Goal: Book appointment/travel/reservation

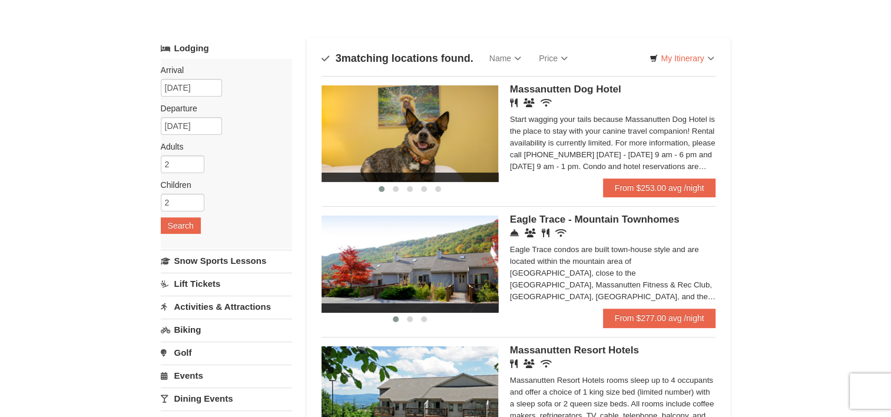
scroll to position [40, 0]
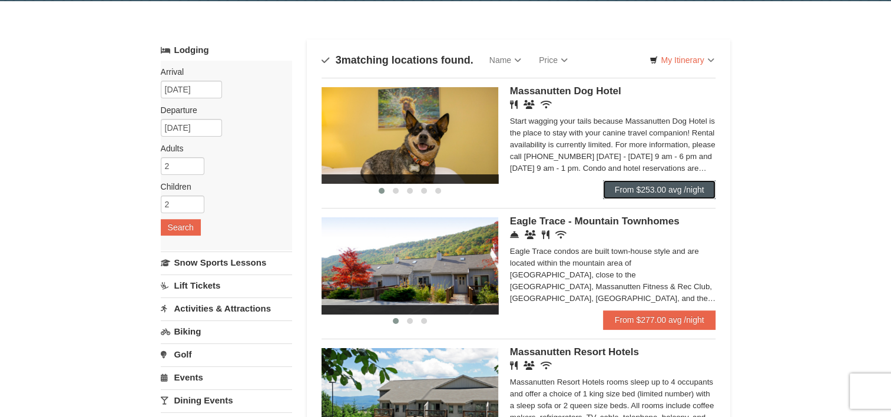
click at [668, 188] on link "From $253.00 avg /night" at bounding box center [659, 189] width 113 height 19
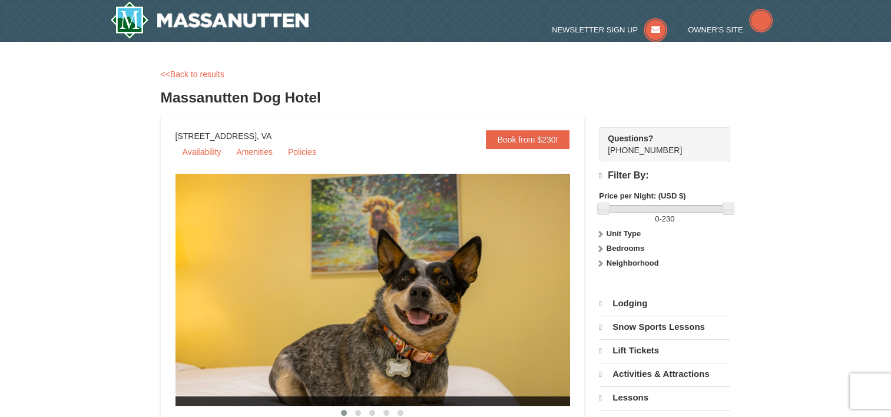
select select "9"
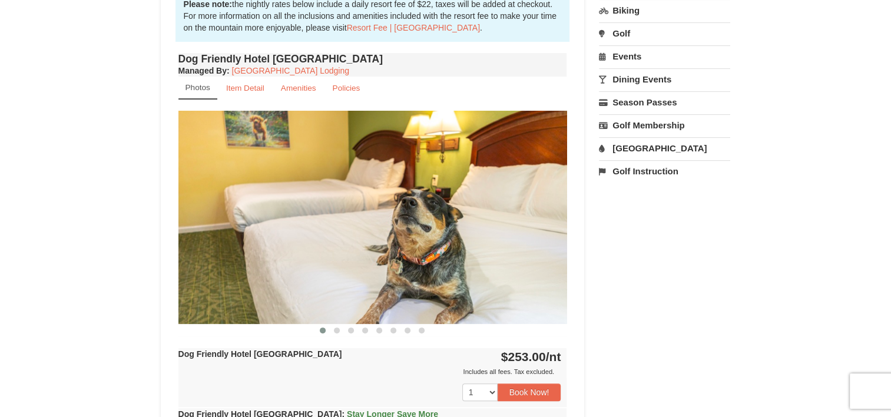
scroll to position [379, 0]
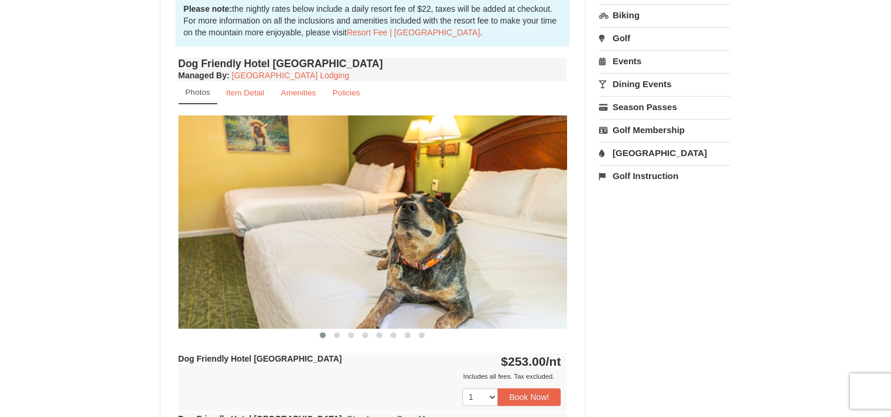
click at [538, 228] on img at bounding box center [372, 221] width 389 height 213
click at [554, 237] on img at bounding box center [372, 221] width 389 height 213
click at [336, 333] on span at bounding box center [337, 335] width 6 height 6
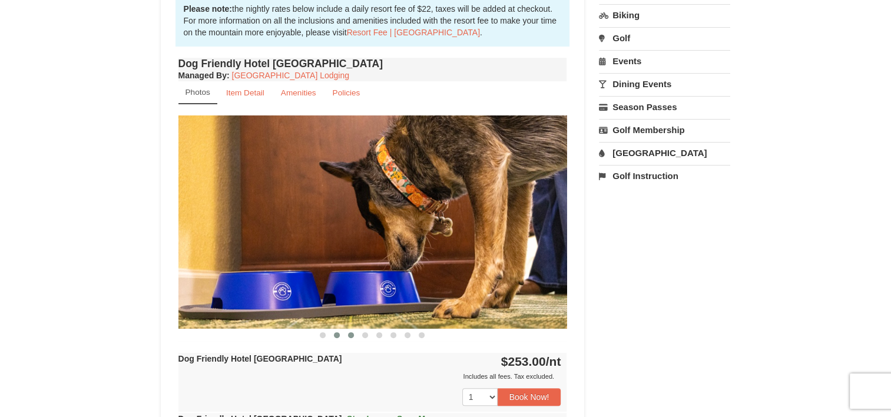
click at [351, 336] on span at bounding box center [351, 335] width 6 height 6
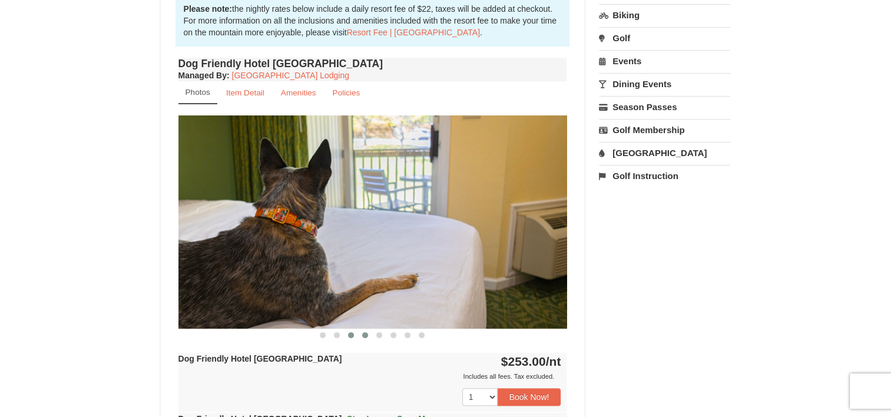
click at [368, 335] on button at bounding box center [365, 335] width 14 height 12
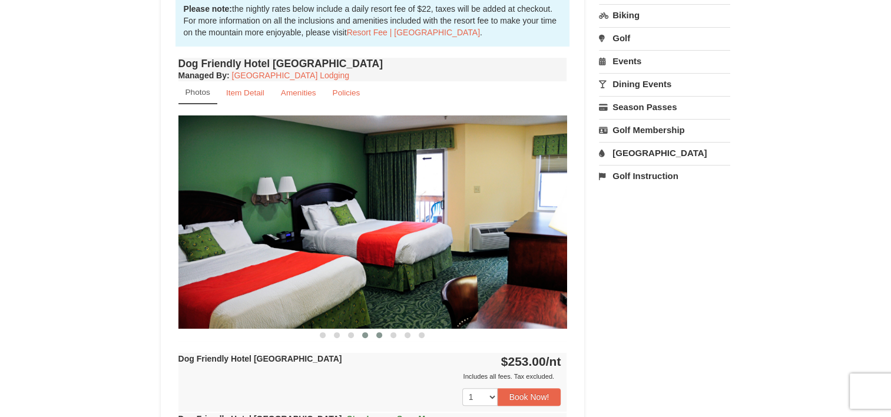
click at [384, 334] on button at bounding box center [379, 335] width 14 height 12
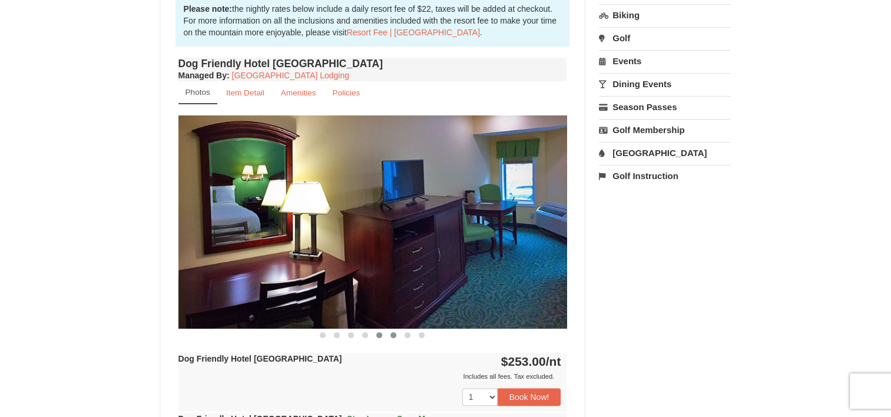
click at [399, 335] on button at bounding box center [393, 335] width 14 height 12
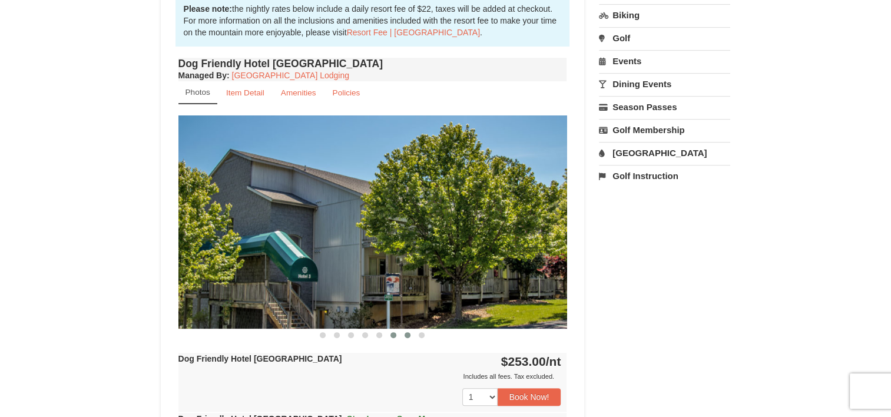
click at [406, 335] on span at bounding box center [408, 335] width 6 height 6
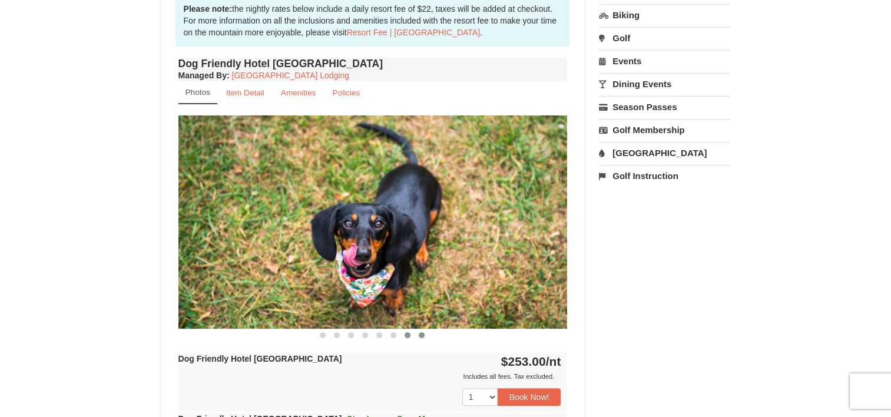
click at [420, 335] on span at bounding box center [422, 335] width 6 height 6
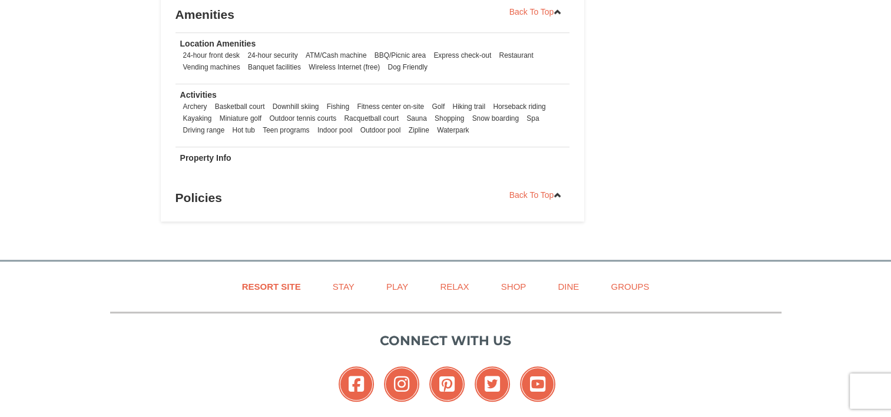
scroll to position [909, 0]
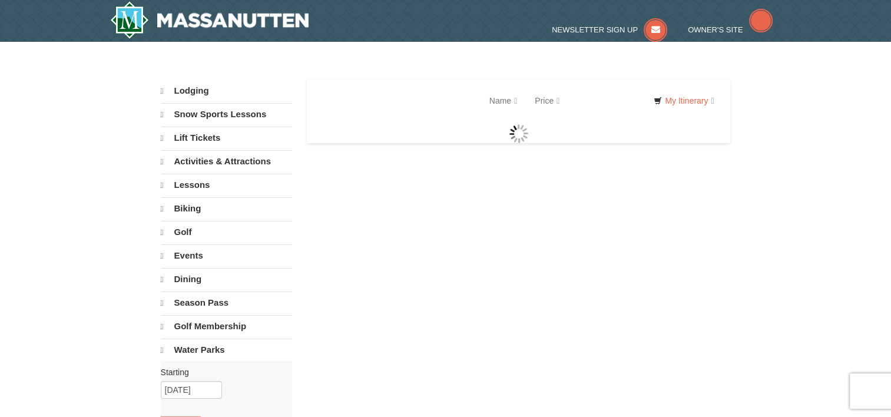
select select "9"
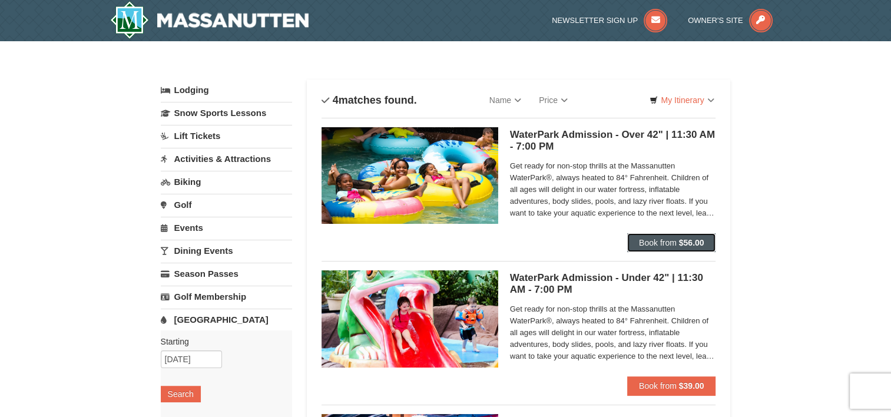
click at [671, 234] on button "Book from $56.00" at bounding box center [671, 242] width 89 height 19
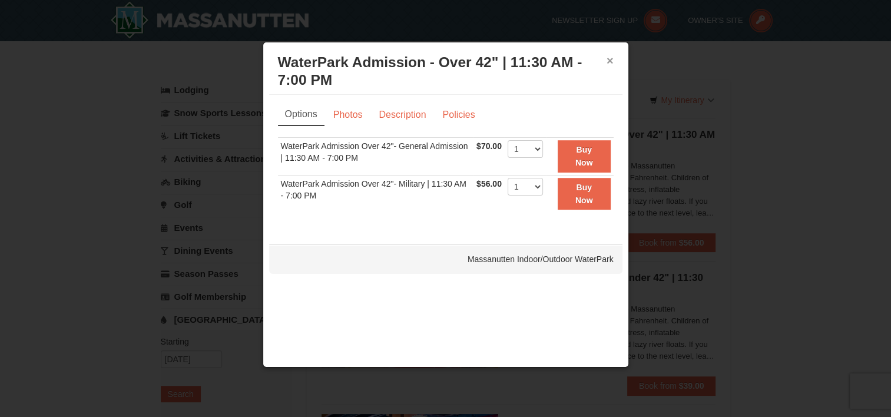
click at [607, 57] on button "×" at bounding box center [610, 61] width 7 height 12
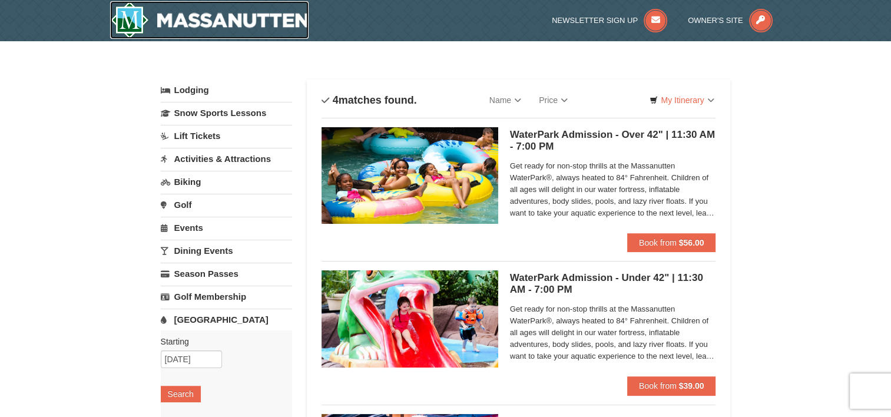
click at [236, 27] on img at bounding box center [209, 20] width 199 height 38
